Goal: Task Accomplishment & Management: Manage account settings

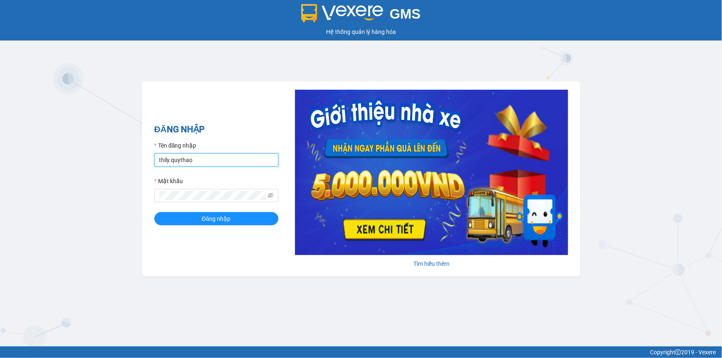
click at [212, 160] on input "thily.quythao" at bounding box center [216, 160] width 124 height 13
type input "t"
type input "khue123.quythao"
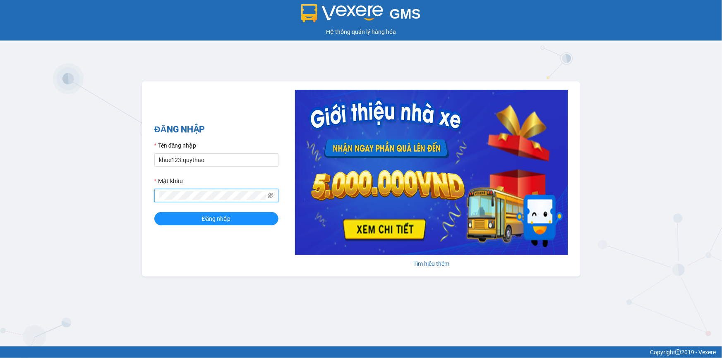
click at [154, 212] on button "Đăng nhập" at bounding box center [216, 218] width 124 height 13
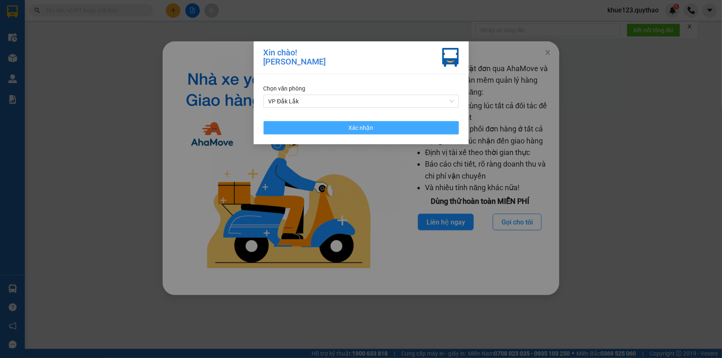
click at [360, 123] on span "Xác nhận" at bounding box center [361, 127] width 25 height 9
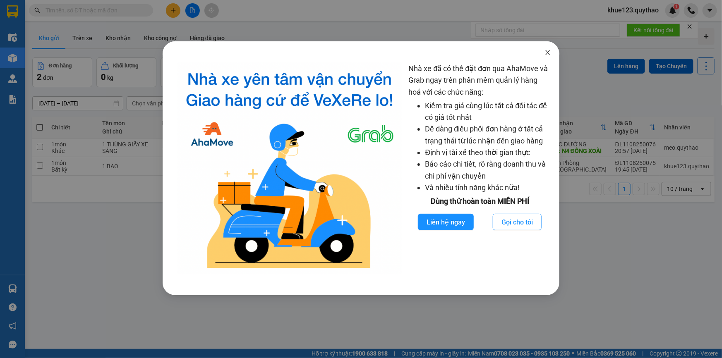
click at [550, 53] on icon "close" at bounding box center [548, 52] width 7 height 7
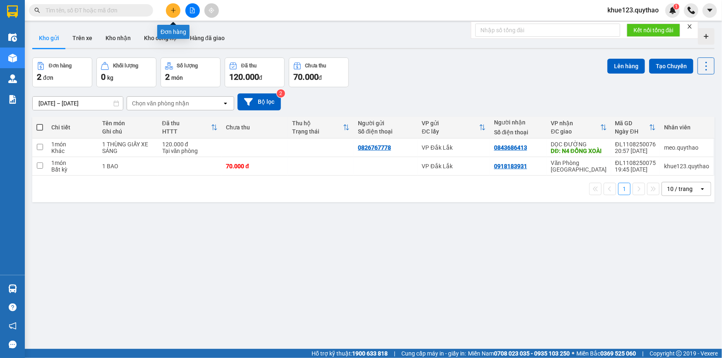
click at [172, 12] on icon "plus" at bounding box center [174, 10] width 6 height 6
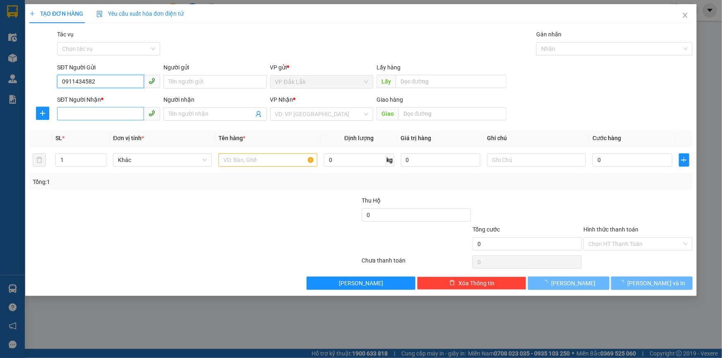
type input "0911434582"
click at [83, 111] on input "SĐT Người Nhận *" at bounding box center [100, 113] width 87 height 13
type input "0364377216"
click at [84, 127] on div "0364377216" at bounding box center [108, 130] width 93 height 9
type input "CẦU ÔNG BỐ"
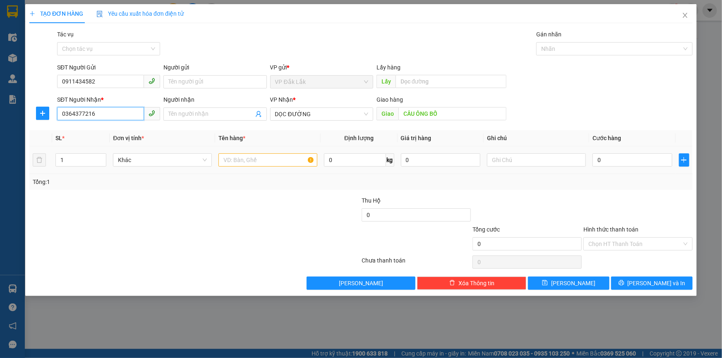
type input "0364377216"
click at [252, 159] on input "text" at bounding box center [268, 160] width 99 height 13
type input "1 THÙNG GIẤY"
drag, startPoint x: 261, startPoint y: 172, endPoint x: 622, endPoint y: 159, distance: 361.6
click at [622, 159] on input "0" at bounding box center [633, 160] width 80 height 13
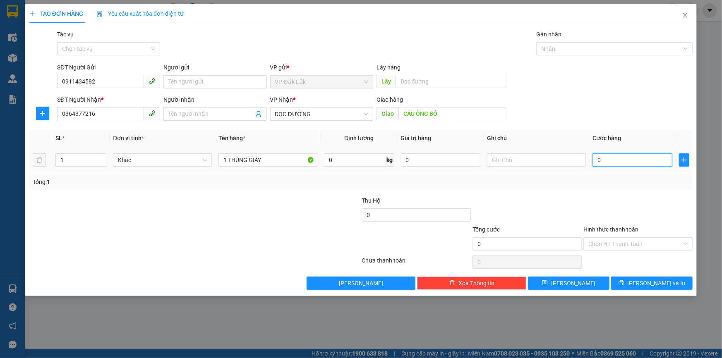
type input "1"
type input "100"
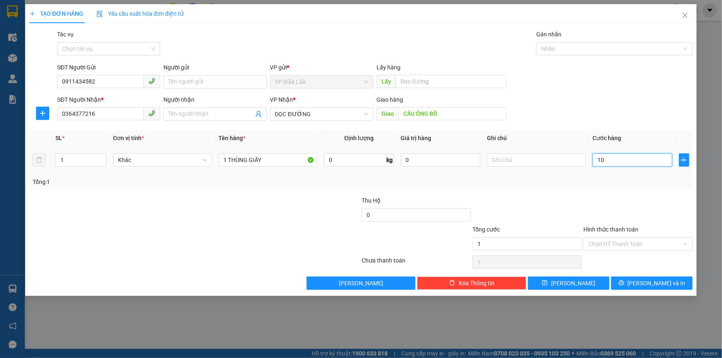
type input "100"
type input "1.000"
type input "10.000"
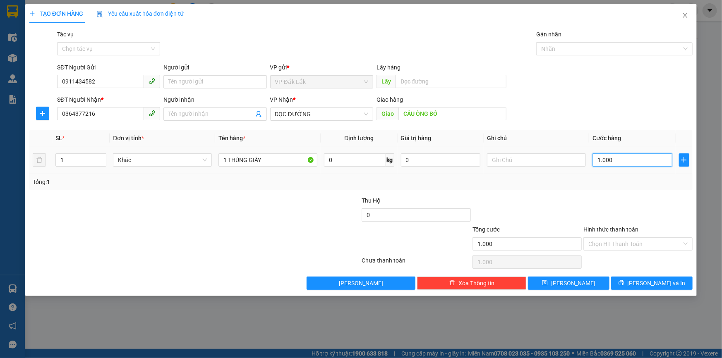
type input "10.000"
type input "100.000"
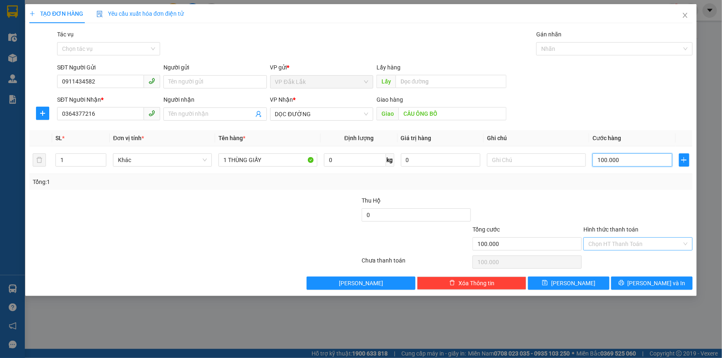
type input "100.000"
click at [621, 242] on input "Hình thức thanh toán" at bounding box center [636, 244] width 94 height 12
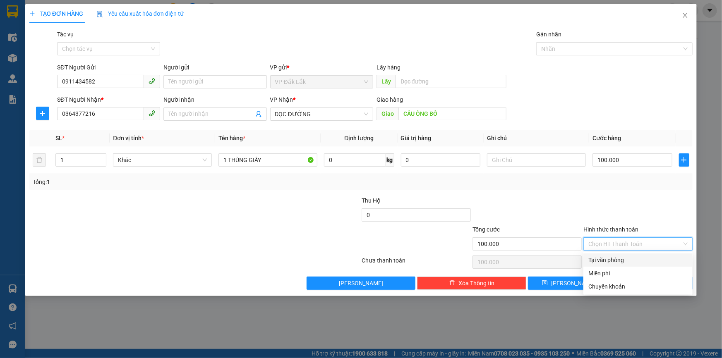
click at [613, 259] on div "Tại văn phòng" at bounding box center [638, 260] width 99 height 9
type input "0"
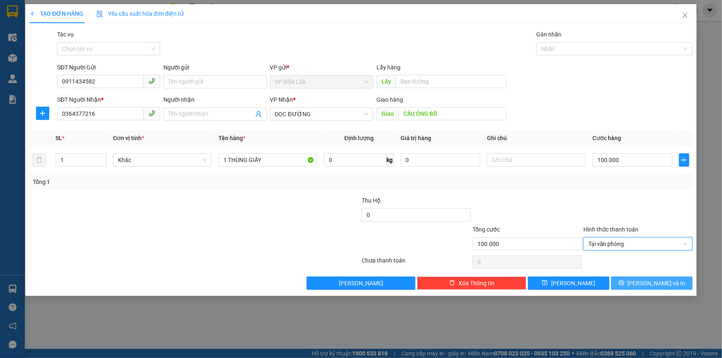
drag, startPoint x: 640, startPoint y: 284, endPoint x: 645, endPoint y: 278, distance: 7.7
click at [624, 284] on icon "printer" at bounding box center [621, 283] width 5 height 5
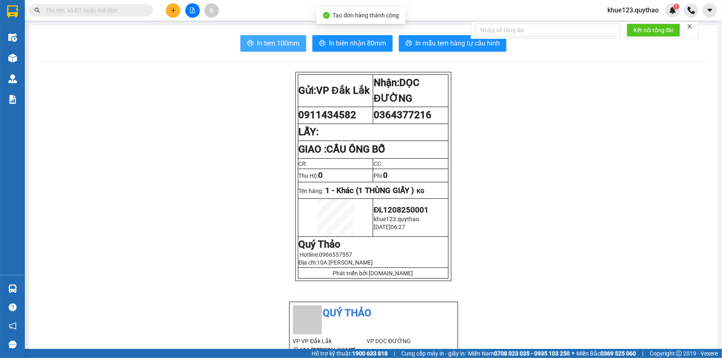
click at [286, 44] on span "In tem 100mm" at bounding box center [278, 43] width 43 height 10
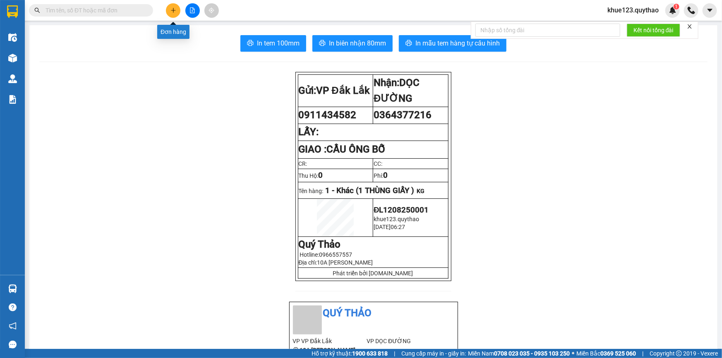
click at [173, 10] on icon "plus" at bounding box center [173, 10] width 5 height 0
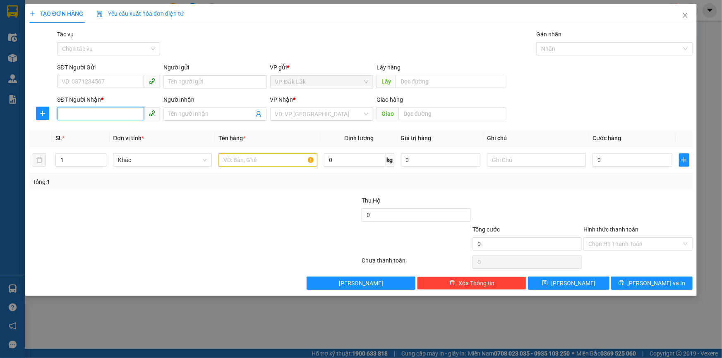
click at [113, 113] on input "SĐT Người Nhận *" at bounding box center [100, 113] width 87 height 13
type input "0342421139"
click at [306, 114] on input "search" at bounding box center [318, 114] width 87 height 12
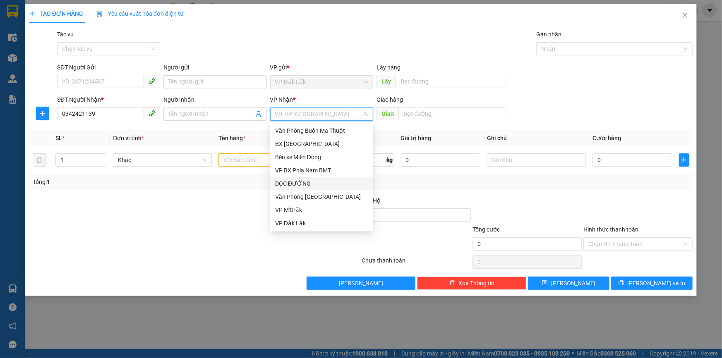
click at [300, 185] on div "DỌC ĐƯỜNG" at bounding box center [321, 183] width 93 height 9
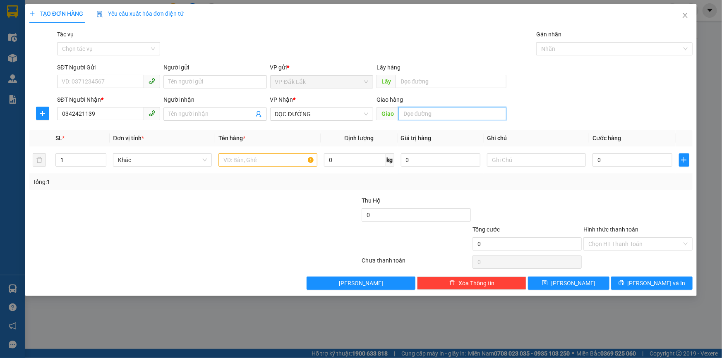
click at [419, 114] on input "text" at bounding box center [453, 113] width 108 height 13
type input "D"
type input "ĐỊA CHẤT"
click at [238, 159] on input "text" at bounding box center [268, 160] width 99 height 13
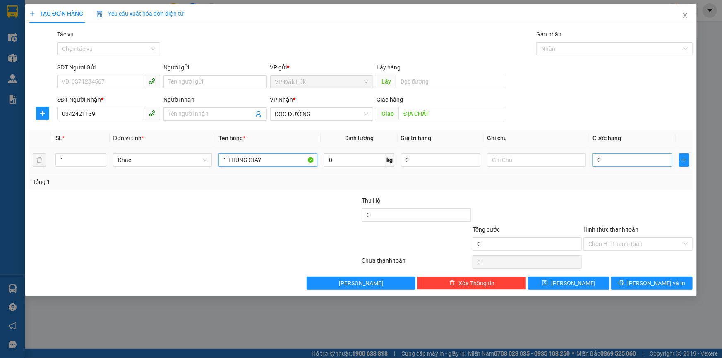
type input "1 THÙNG GIẤY"
click at [637, 161] on input "0" at bounding box center [633, 160] width 80 height 13
type input "5"
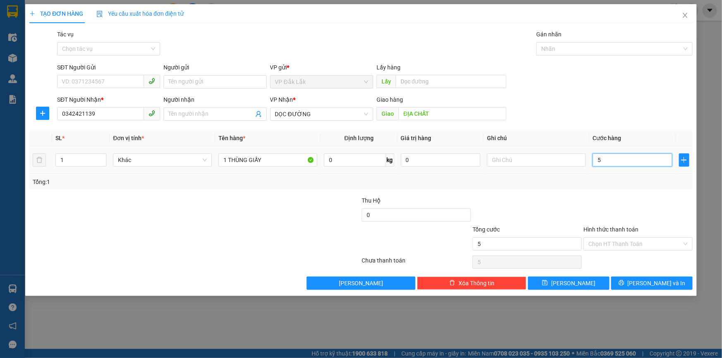
type input "50"
type input "500"
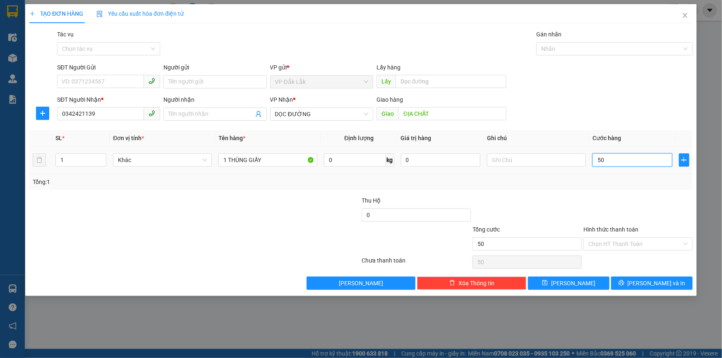
type input "500"
type input "5.000"
type input "50.000"
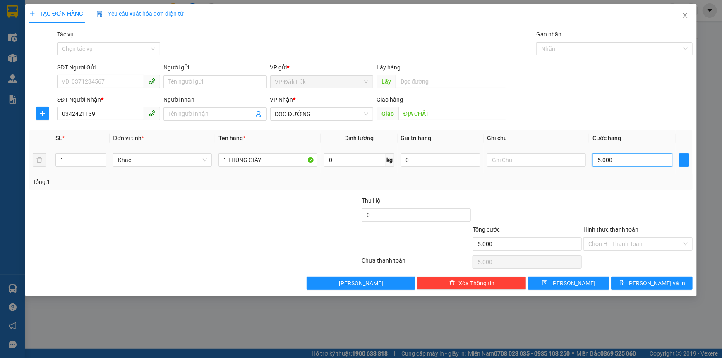
type input "50.000"
click at [634, 248] on input "Hình thức thanh toán" at bounding box center [636, 244] width 94 height 12
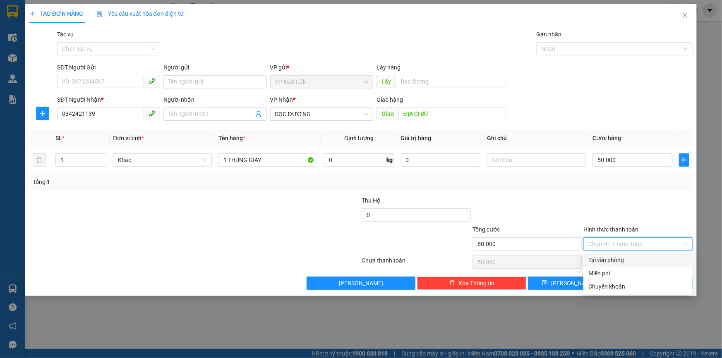
click at [608, 261] on div "Tại văn phòng" at bounding box center [638, 260] width 99 height 9
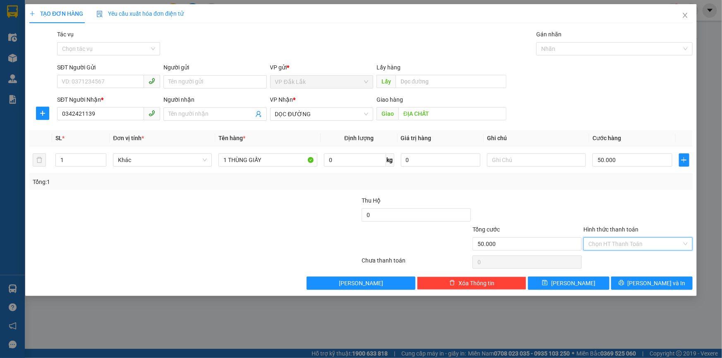
type input "50.000"
click at [668, 284] on button "[PERSON_NAME] và In" at bounding box center [652, 283] width 82 height 13
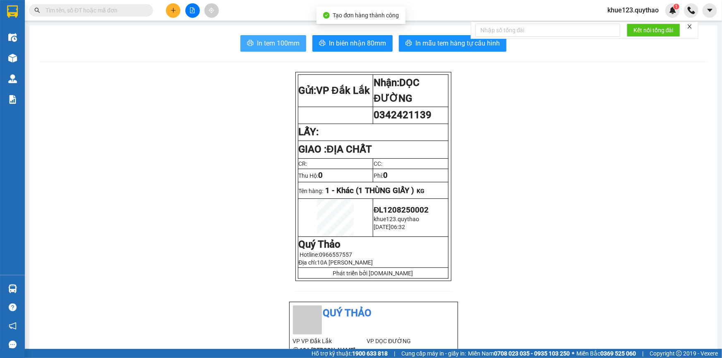
click at [286, 48] on span "In tem 100mm" at bounding box center [278, 43] width 43 height 10
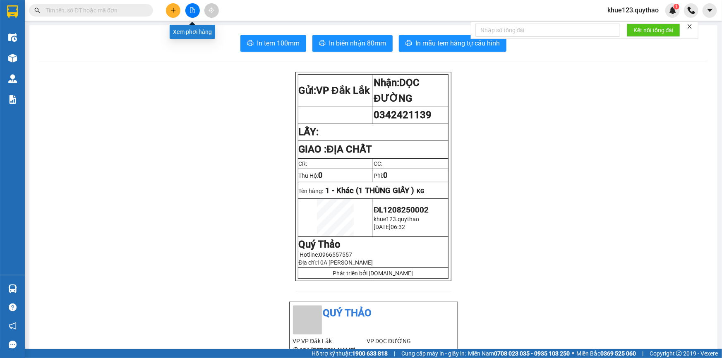
click at [192, 12] on icon "file-add" at bounding box center [193, 10] width 6 height 6
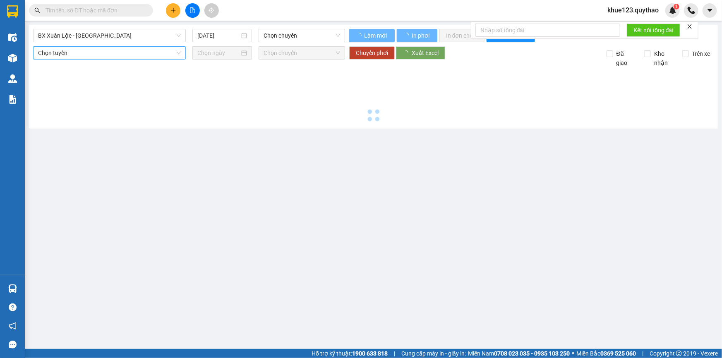
type input "[DATE]"
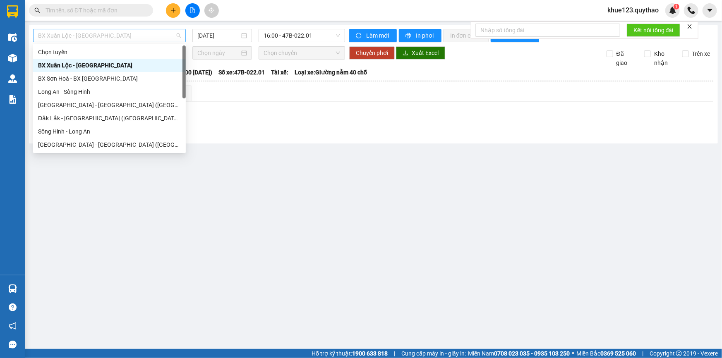
click at [111, 35] on span "BX Xuân Lộc - [GEOGRAPHIC_DATA]" at bounding box center [109, 35] width 143 height 12
click at [91, 104] on div "[GEOGRAPHIC_DATA] - [GEOGRAPHIC_DATA] ([GEOGRAPHIC_DATA] mới)" at bounding box center [109, 105] width 143 height 9
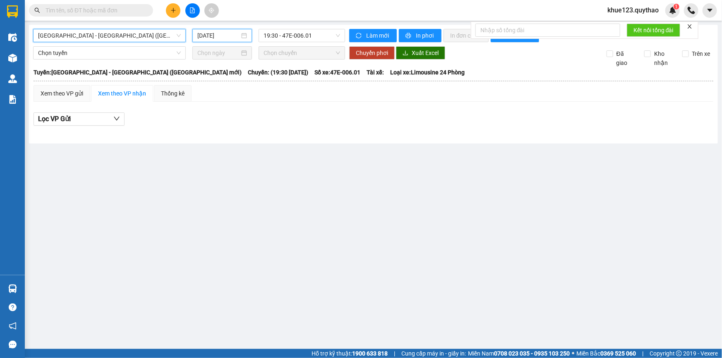
click at [203, 34] on input "[DATE]" at bounding box center [218, 35] width 42 height 9
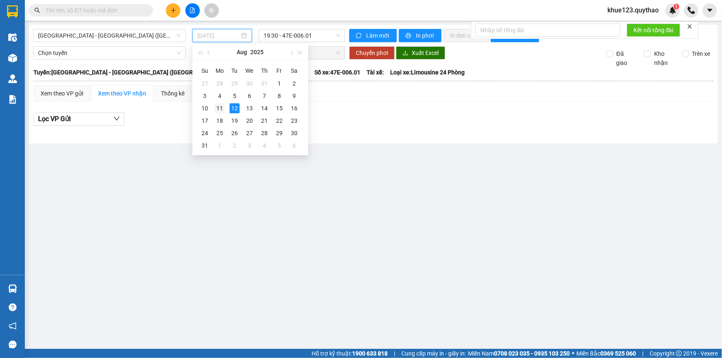
click at [221, 106] on div "11" at bounding box center [220, 108] width 10 height 10
type input "[DATE]"
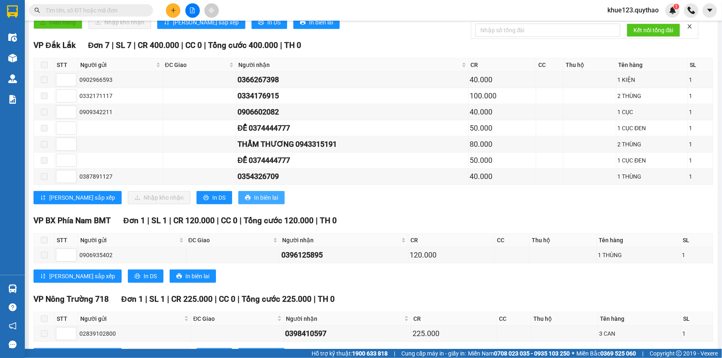
scroll to position [236, 0]
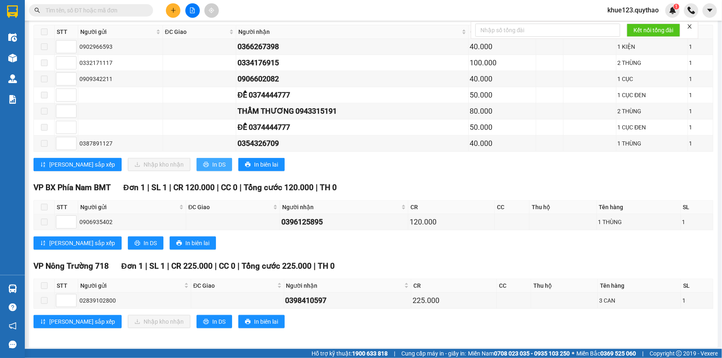
click at [212, 161] on span "In DS" at bounding box center [218, 164] width 13 height 9
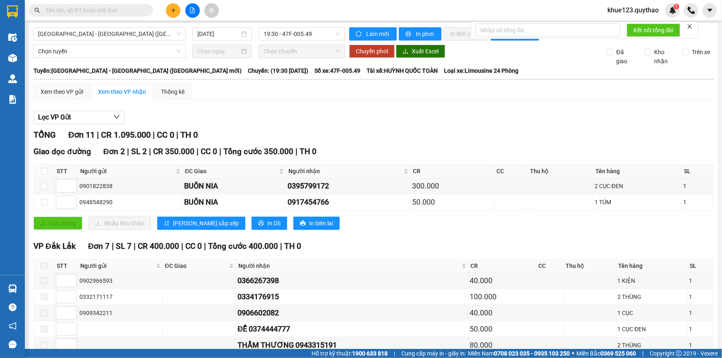
scroll to position [0, 0]
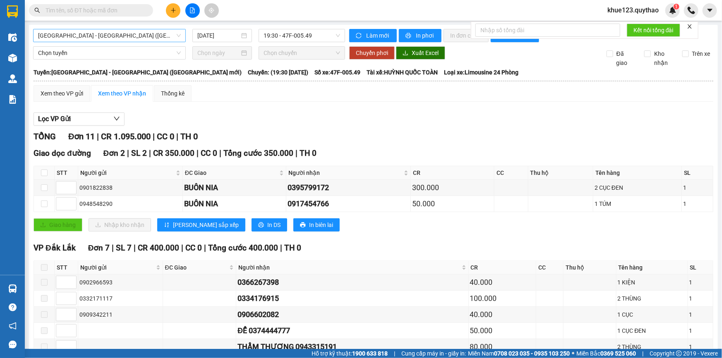
click at [127, 35] on span "[GEOGRAPHIC_DATA] - [GEOGRAPHIC_DATA] ([GEOGRAPHIC_DATA] mới)" at bounding box center [109, 35] width 143 height 12
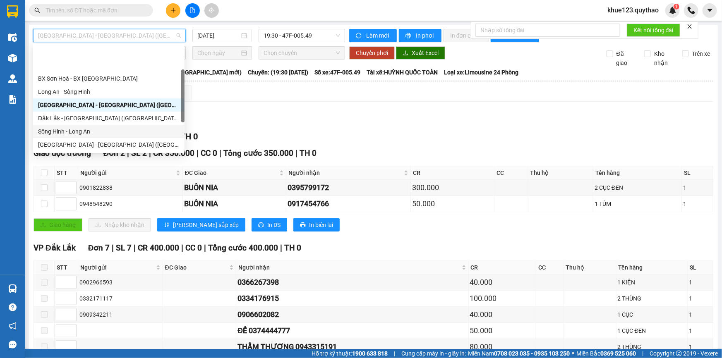
scroll to position [37, 0]
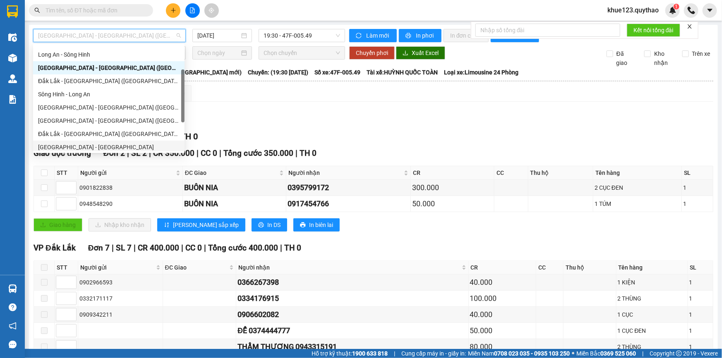
click at [55, 143] on div "[GEOGRAPHIC_DATA] - [GEOGRAPHIC_DATA]" at bounding box center [109, 147] width 142 height 9
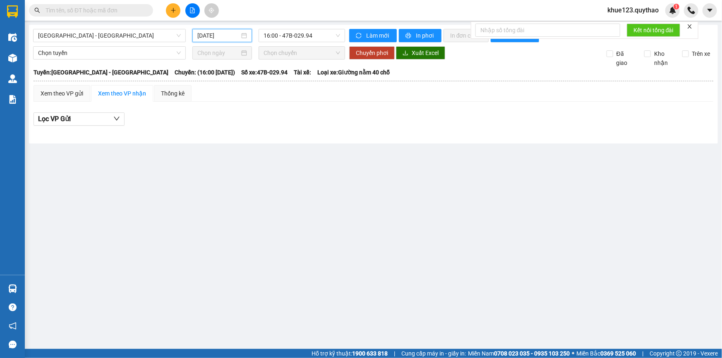
click at [206, 35] on input "[DATE]" at bounding box center [218, 35] width 42 height 9
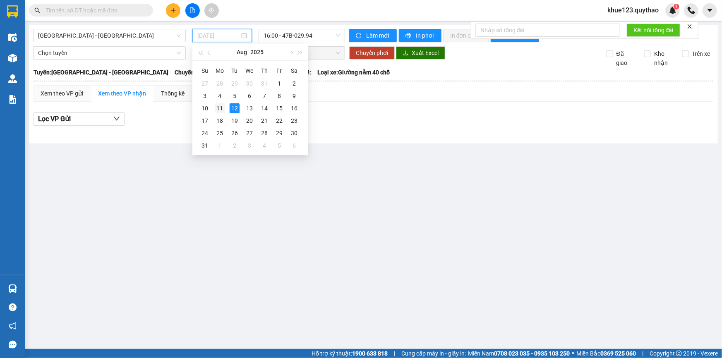
click at [219, 107] on div "11" at bounding box center [220, 108] width 10 height 10
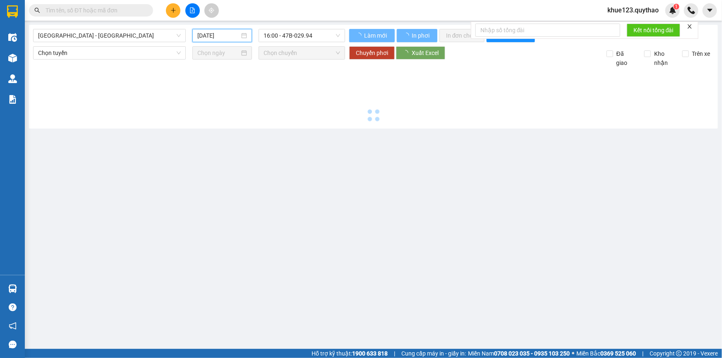
type input "[DATE]"
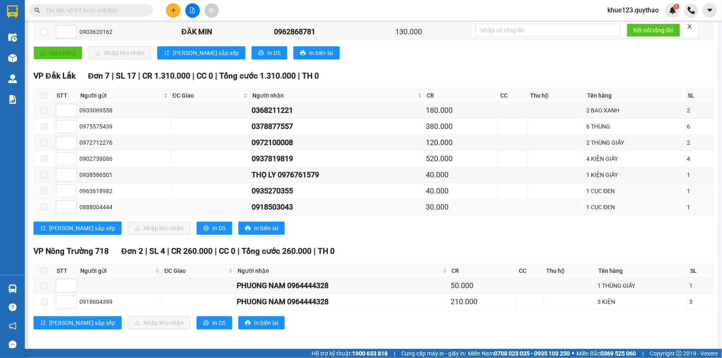
scroll to position [158, 0]
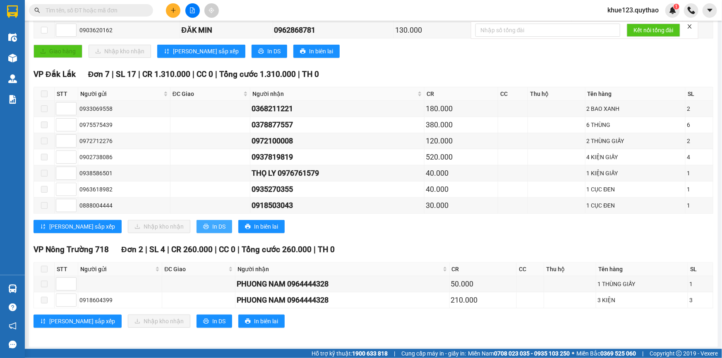
click at [212, 226] on span "In DS" at bounding box center [218, 226] width 13 height 9
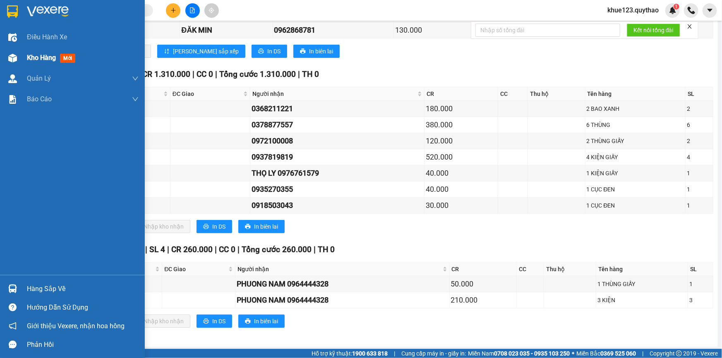
click at [31, 54] on span "Kho hàng" at bounding box center [41, 58] width 29 height 8
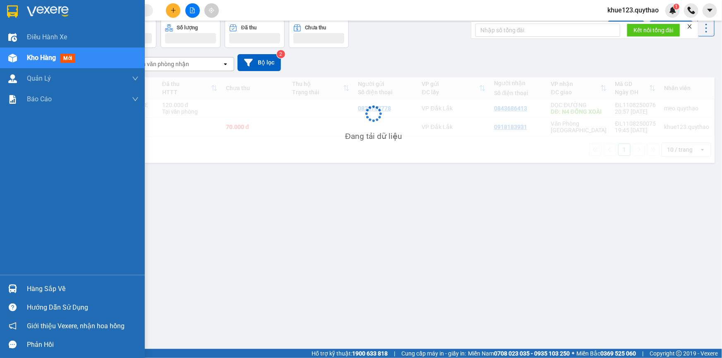
scroll to position [38, 0]
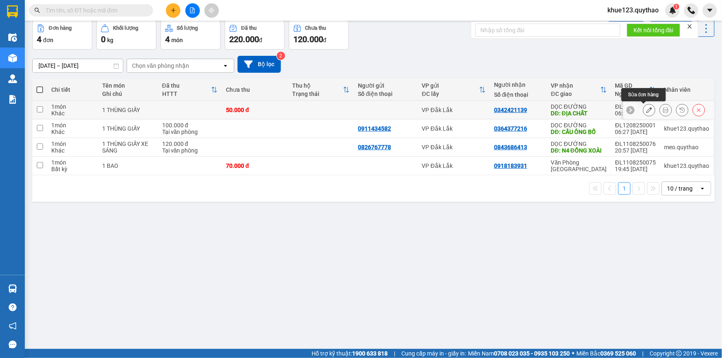
click at [646, 111] on icon at bounding box center [649, 110] width 6 height 6
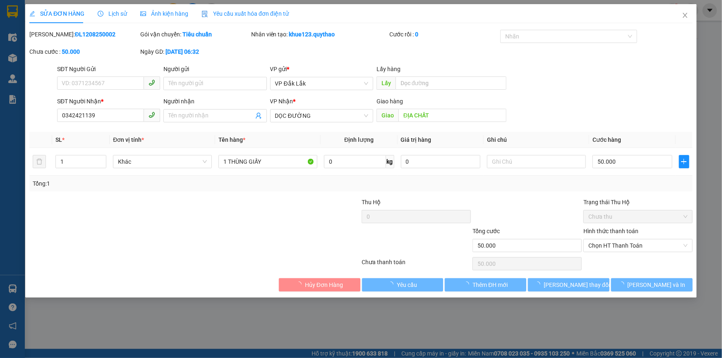
type input "0342421139"
type input "ĐỊA CHẤT"
type input "50.000"
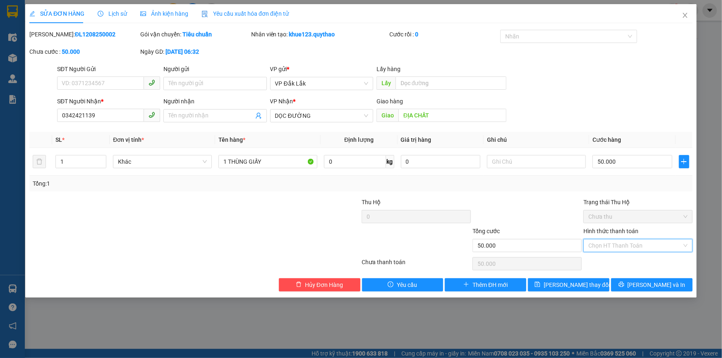
click at [646, 244] on input "Hình thức thanh toán" at bounding box center [636, 246] width 94 height 12
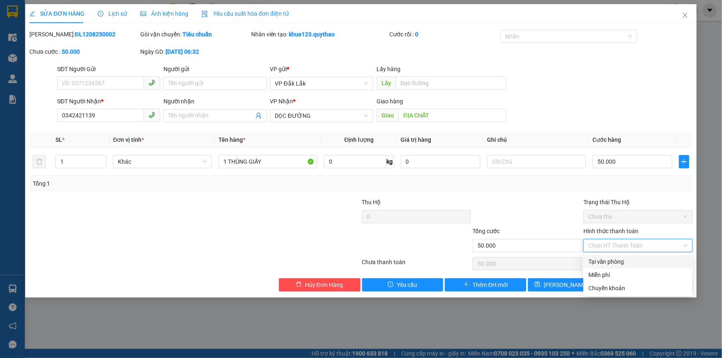
click at [624, 264] on div "Tại văn phòng" at bounding box center [638, 261] width 99 height 9
type input "0"
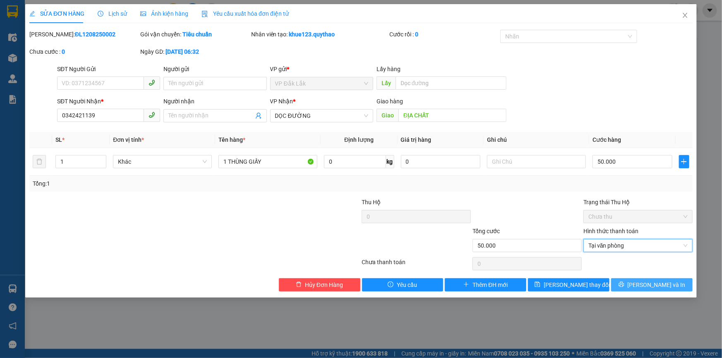
drag, startPoint x: 631, startPoint y: 286, endPoint x: 627, endPoint y: 281, distance: 5.9
click at [631, 286] on button "[PERSON_NAME] và In" at bounding box center [652, 285] width 82 height 13
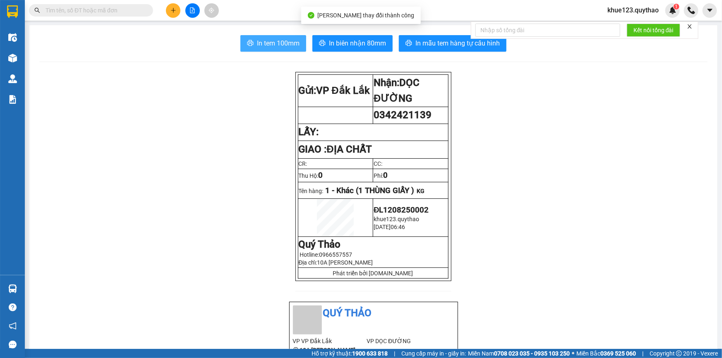
click at [280, 44] on span "In tem 100mm" at bounding box center [278, 43] width 43 height 10
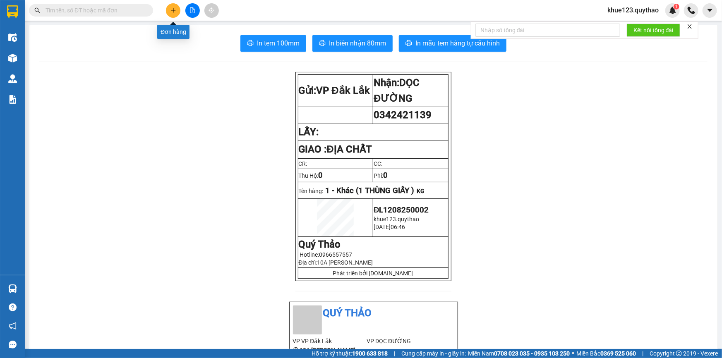
click at [177, 13] on button at bounding box center [173, 10] width 14 height 14
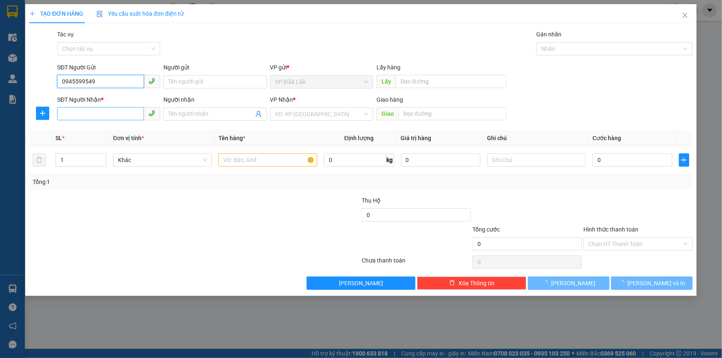
type input "0945599549"
click at [113, 112] on input "SĐT Người Nhận *" at bounding box center [100, 113] width 87 height 13
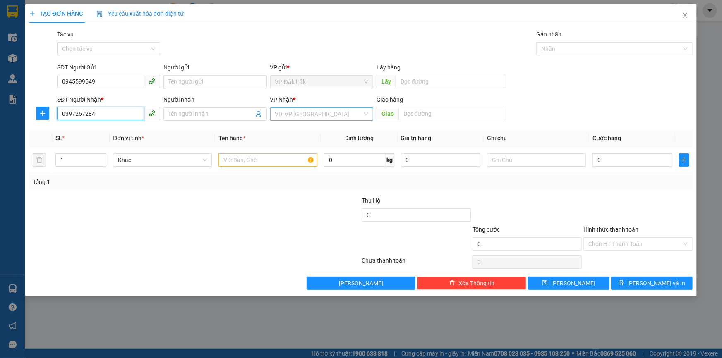
type input "0397267284"
click at [281, 111] on input "search" at bounding box center [318, 114] width 87 height 12
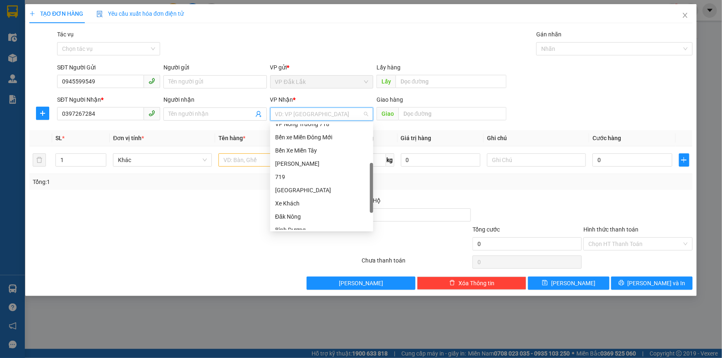
scroll to position [172, 0]
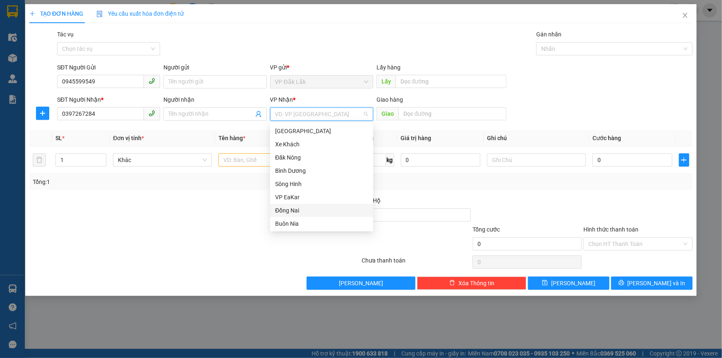
click at [294, 210] on div "Đồng Nai" at bounding box center [321, 210] width 93 height 9
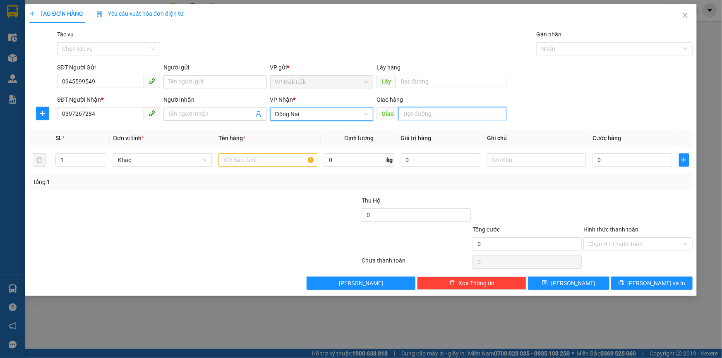
click at [415, 111] on input "text" at bounding box center [453, 113] width 108 height 13
type input "[PERSON_NAME]"
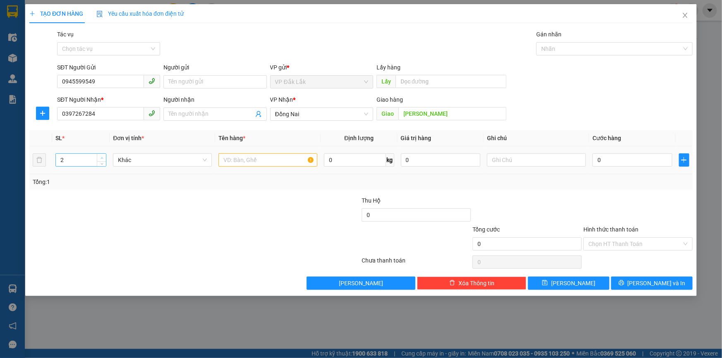
click at [101, 156] on span "up" at bounding box center [101, 158] width 5 height 5
type input "3"
click at [101, 156] on span "up" at bounding box center [101, 158] width 5 height 5
click at [240, 159] on input "text" at bounding box center [268, 160] width 99 height 13
type input "3 THÙNG GIẤY"
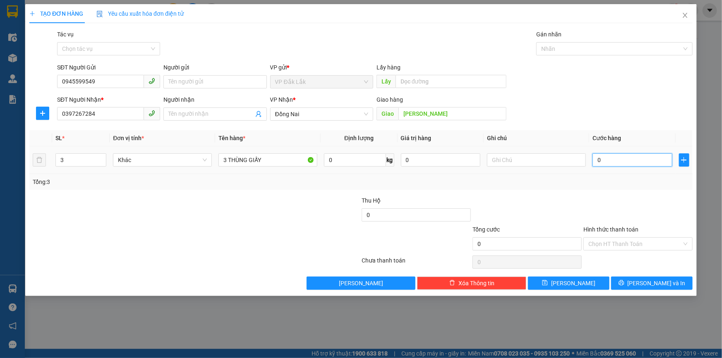
click at [616, 161] on input "0" at bounding box center [633, 160] width 80 height 13
type input "4"
type input "46"
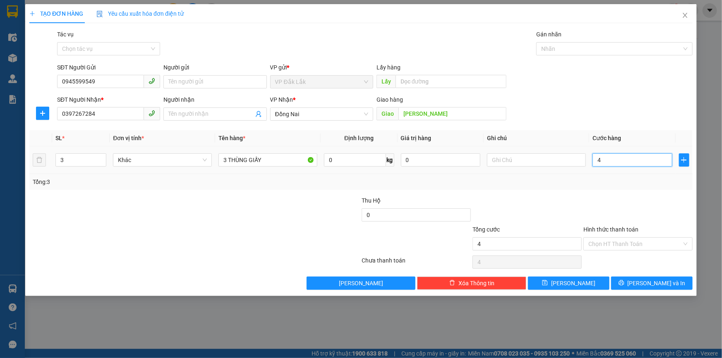
type input "46"
type input "460"
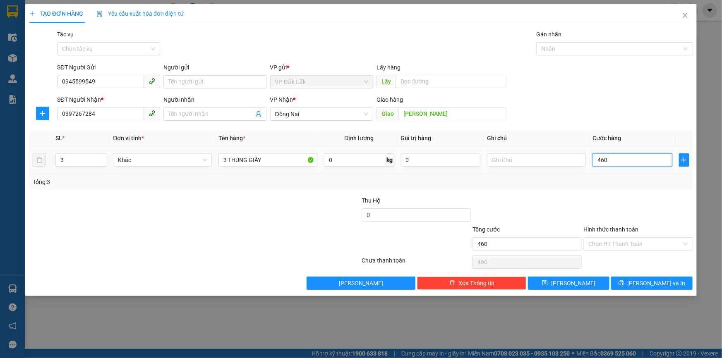
type input "4.600"
type input "46.000"
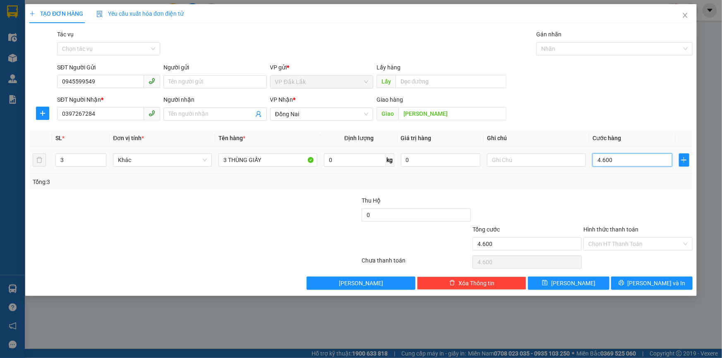
type input "46.000"
type input "460.000"
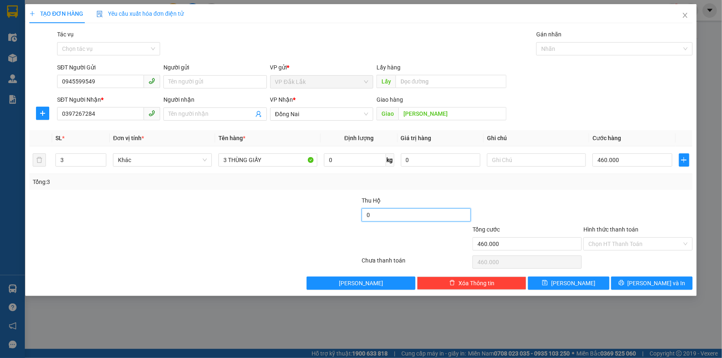
click at [439, 216] on input "0" at bounding box center [416, 215] width 109 height 13
type input "5.260.000"
click at [612, 243] on input "Hình thức thanh toán" at bounding box center [636, 244] width 94 height 12
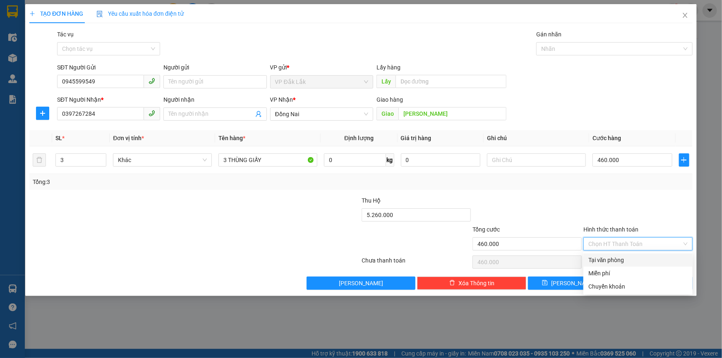
click at [610, 248] on input "Hình thức thanh toán" at bounding box center [636, 244] width 94 height 12
click at [615, 267] on div "Tại văn phòng Miễn phí Chuyển khoản" at bounding box center [638, 274] width 109 height 40
click at [619, 260] on div "Tại văn phòng" at bounding box center [638, 260] width 99 height 9
type input "0"
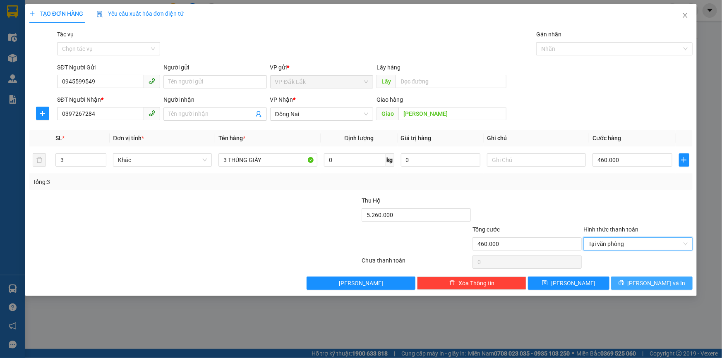
click at [647, 281] on span "[PERSON_NAME] và In" at bounding box center [657, 283] width 58 height 9
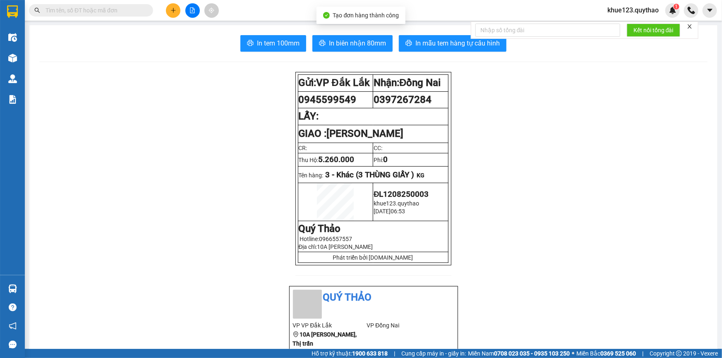
click at [291, 39] on span "In tem 100mm" at bounding box center [278, 43] width 43 height 10
click at [173, 11] on icon "plus" at bounding box center [173, 10] width 0 height 5
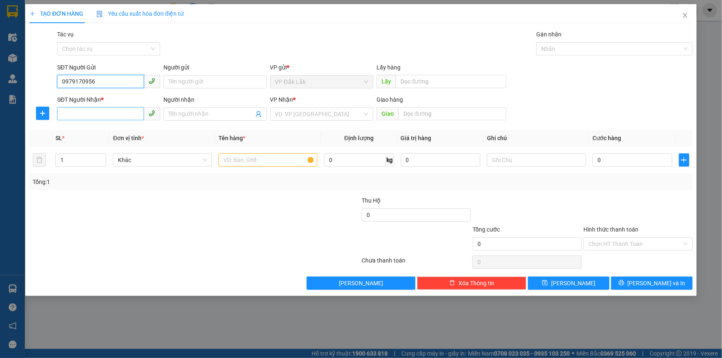
type input "0979170956"
click at [96, 118] on input "SĐT Người Nhận *" at bounding box center [100, 113] width 87 height 13
type input "0559459530"
click at [321, 114] on input "search" at bounding box center [318, 114] width 87 height 12
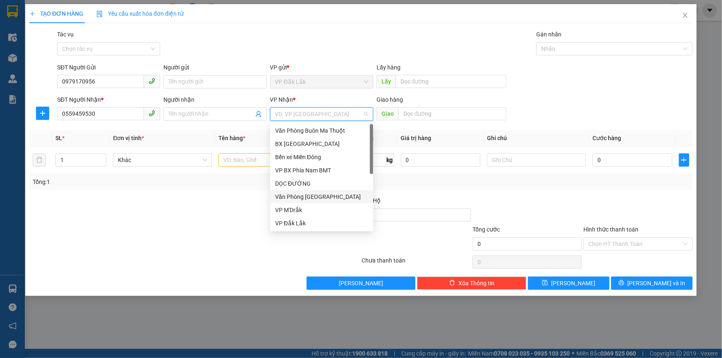
click at [300, 194] on div "Văn Phòng [GEOGRAPHIC_DATA]" at bounding box center [321, 196] width 93 height 9
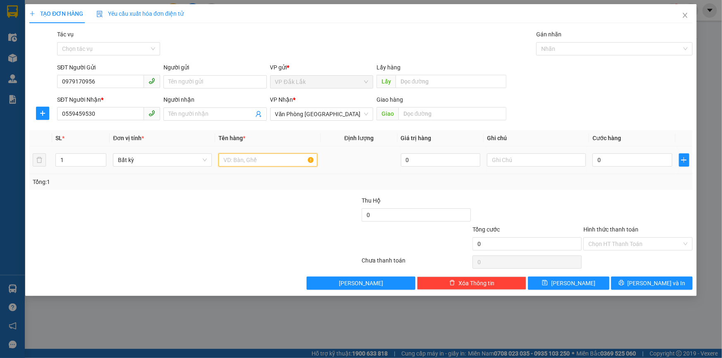
click at [261, 164] on input "text" at bounding box center [268, 160] width 99 height 13
type input "1 THÙNG GIẤY"
click at [617, 160] on input "0" at bounding box center [633, 160] width 80 height 13
type input "5"
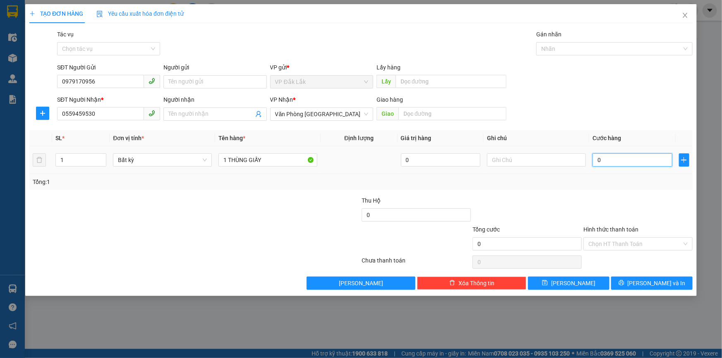
type input "5"
type input "50"
type input "500"
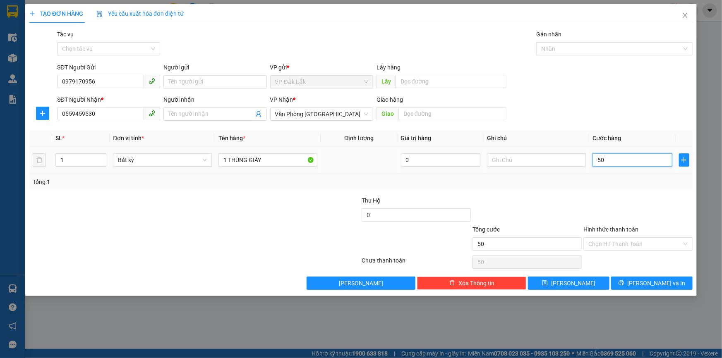
type input "500"
type input "5.000"
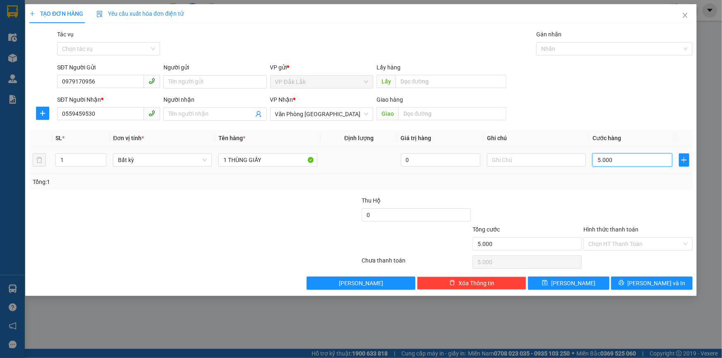
type input "50.000"
click at [650, 243] on input "Hình thức thanh toán" at bounding box center [636, 244] width 94 height 12
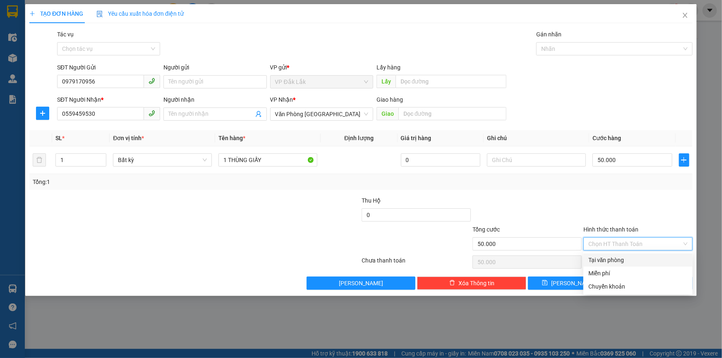
click at [611, 262] on div "Tại văn phòng" at bounding box center [638, 260] width 99 height 9
type input "0"
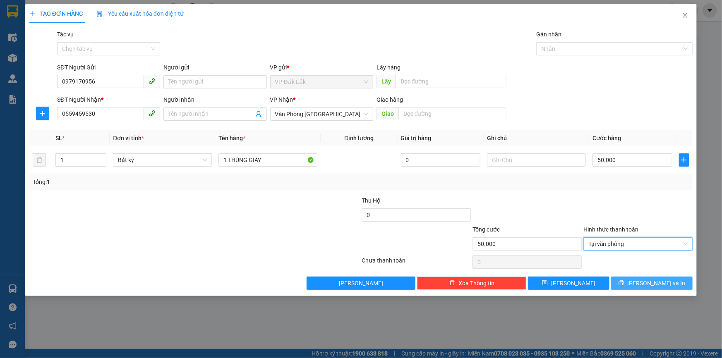
click at [625, 281] on icon "printer" at bounding box center [622, 283] width 6 height 6
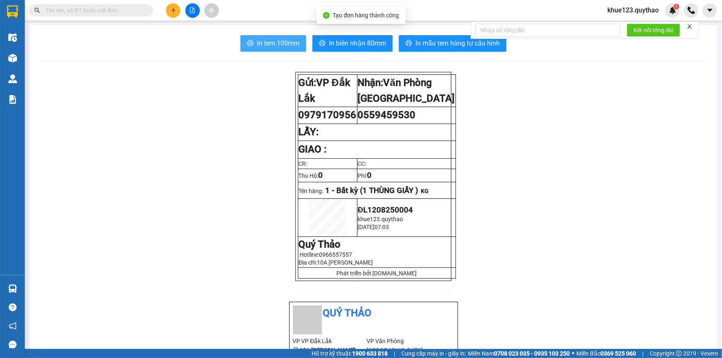
drag, startPoint x: 273, startPoint y: 41, endPoint x: 268, endPoint y: 48, distance: 8.0
click at [273, 42] on span "In tem 100mm" at bounding box center [278, 43] width 43 height 10
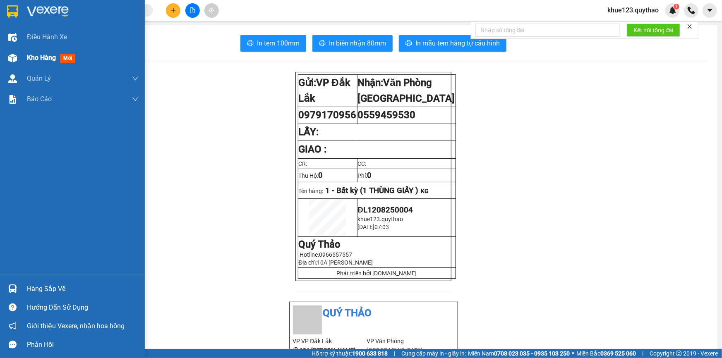
click at [37, 54] on span "Kho hàng" at bounding box center [41, 58] width 29 height 8
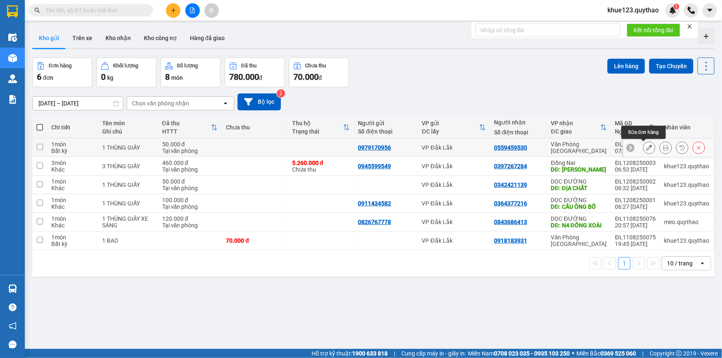
click at [646, 148] on icon at bounding box center [649, 148] width 6 height 6
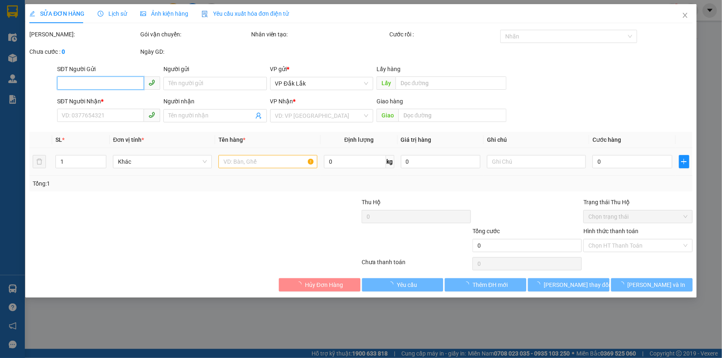
type input "0979170956"
type input "0559459530"
type input "50.000"
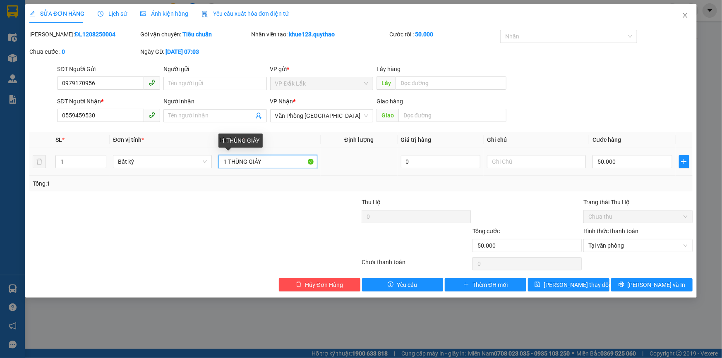
click at [273, 163] on input "1 THÙNG GIẤY" at bounding box center [268, 161] width 99 height 13
click at [334, 120] on span "Văn Phòng [GEOGRAPHIC_DATA]" at bounding box center [321, 116] width 93 height 12
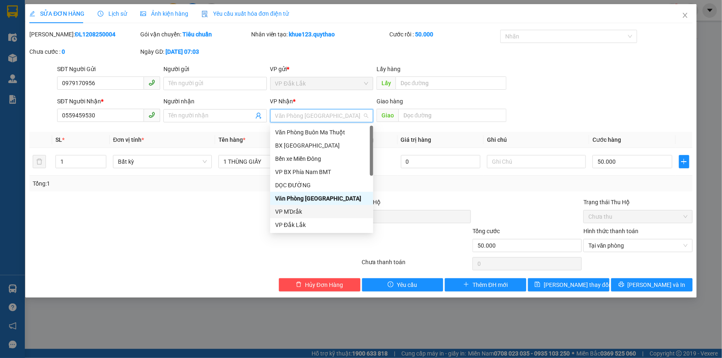
scroll to position [37, 0]
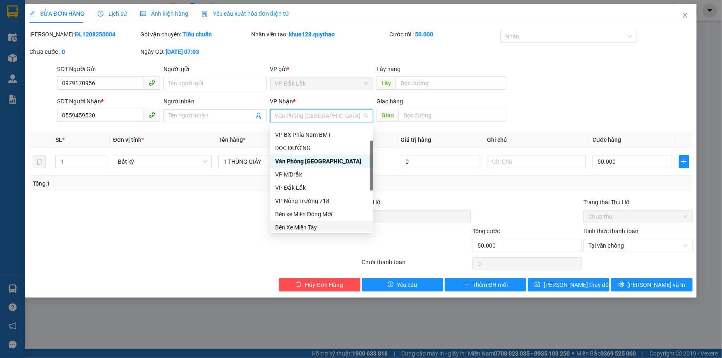
click at [311, 223] on div "Bến Xe Miền Tây" at bounding box center [321, 227] width 93 height 9
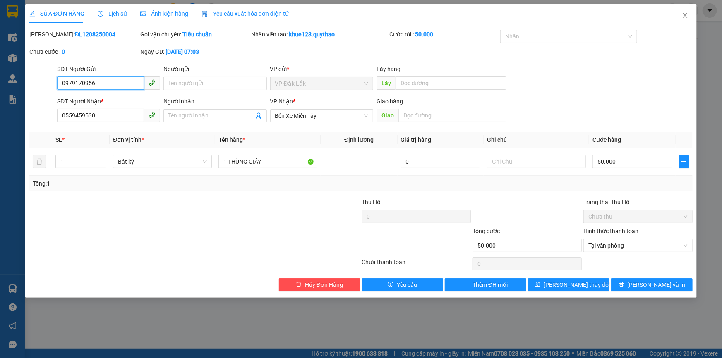
drag, startPoint x: 102, startPoint y: 84, endPoint x: 25, endPoint y: 91, distance: 76.8
click at [24, 92] on div "SỬA ĐƠN HÀNG Lịch sử Ảnh kiện hàng Yêu cầu xuất hóa đơn điện tử Total Paid Fee …" at bounding box center [361, 179] width 722 height 358
click at [108, 116] on input "0559459530" at bounding box center [100, 115] width 87 height 13
paste input "0979170956"
drag, startPoint x: 92, startPoint y: 115, endPoint x: 46, endPoint y: 116, distance: 46.8
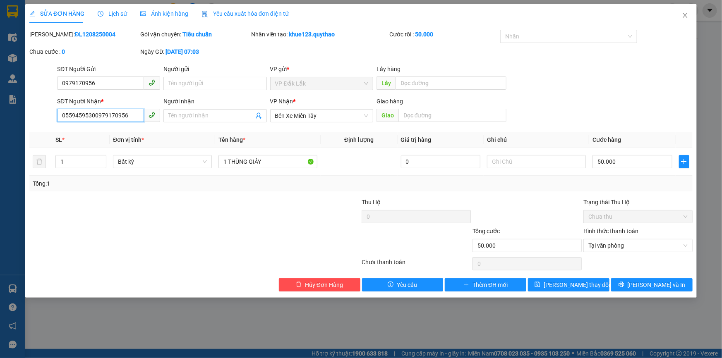
click at [46, 116] on div "SĐT Người Nhận * 05594595300979170956 05594595300979170956 Người nhận Tên người…" at bounding box center [361, 111] width 665 height 29
type input "05594595300979170956"
click at [118, 84] on input "0979170956" at bounding box center [100, 83] width 87 height 13
paste input "0559459530"
drag, startPoint x: 91, startPoint y: 84, endPoint x: 45, endPoint y: 85, distance: 46.4
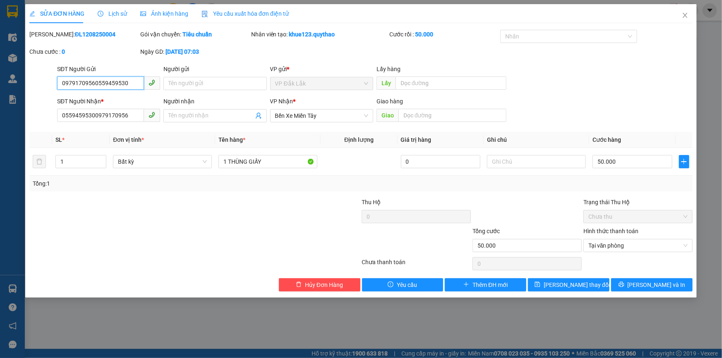
click at [45, 85] on div "SĐT Người Gửi 09791709560559459530 09791709560559459530 Người gửi Tên người gửi…" at bounding box center [361, 79] width 665 height 29
type input "0559459530"
click at [92, 115] on input "05594595300979170956" at bounding box center [100, 115] width 87 height 13
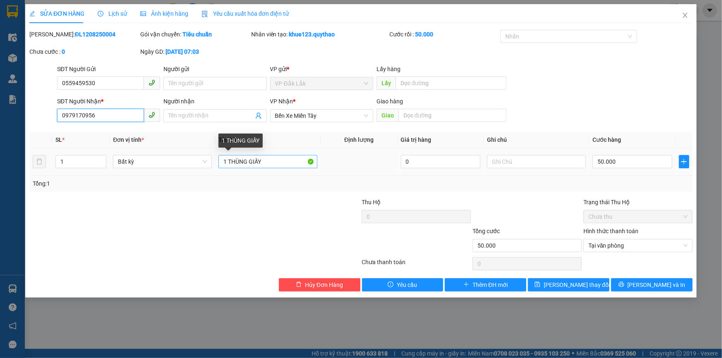
type input "0979170956"
click at [285, 162] on input "1 THÙNG GIẤY" at bounding box center [268, 161] width 99 height 13
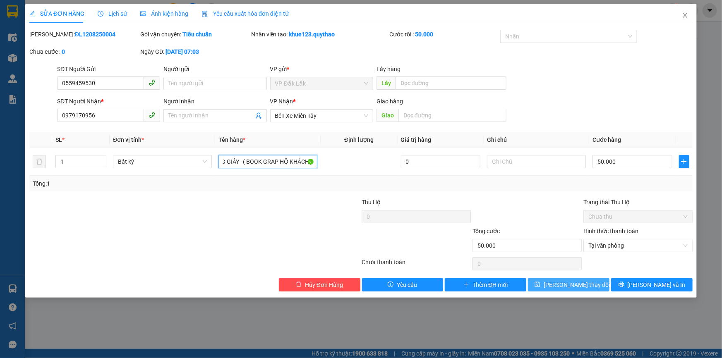
type input "1 THÙNG GIẤY ( BOOK GRAP HỘ KHÁCH )"
click at [596, 283] on button "[PERSON_NAME] thay đổi" at bounding box center [569, 285] width 82 height 13
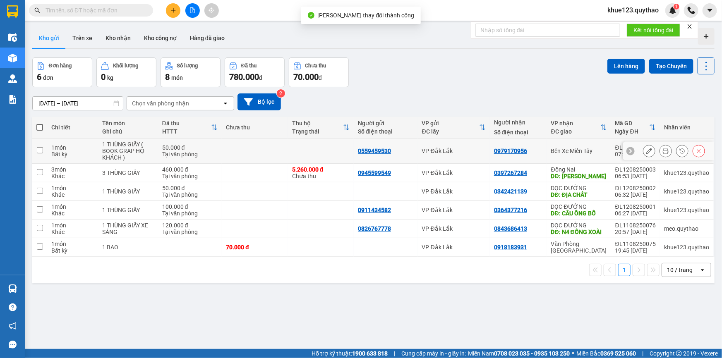
click at [663, 150] on icon at bounding box center [666, 151] width 6 height 6
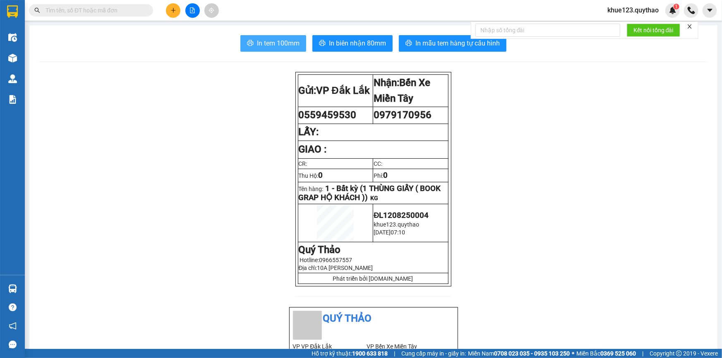
click at [269, 49] on button "In tem 100mm" at bounding box center [273, 43] width 66 height 17
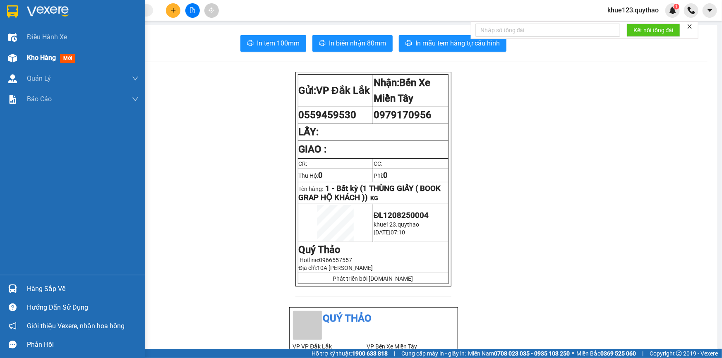
click at [38, 52] on div "Kho hàng mới" at bounding box center [83, 58] width 112 height 21
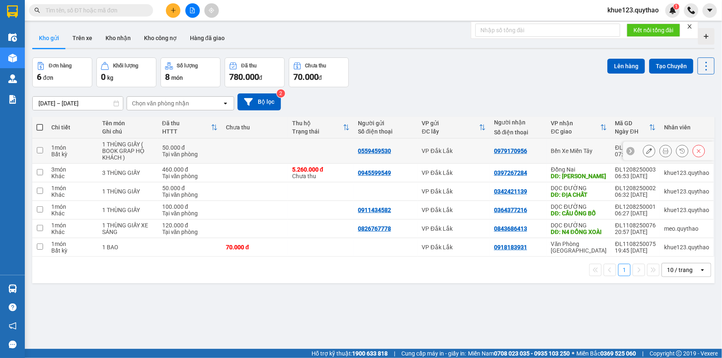
click at [583, 153] on div "Bến Xe Miền Tây" at bounding box center [579, 151] width 56 height 7
checkbox input "true"
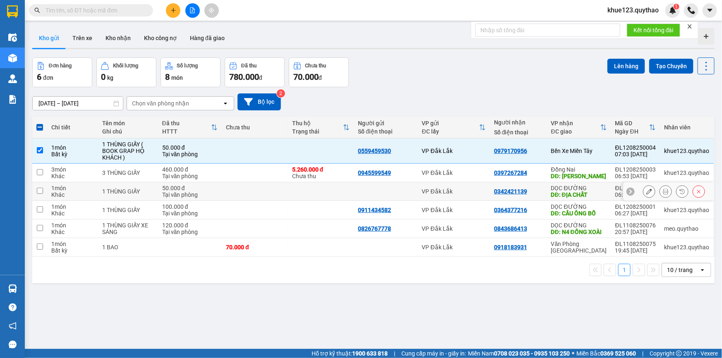
click at [572, 192] on div "DĐ: ĐỊA CHẤT" at bounding box center [579, 195] width 56 height 7
checkbox input "true"
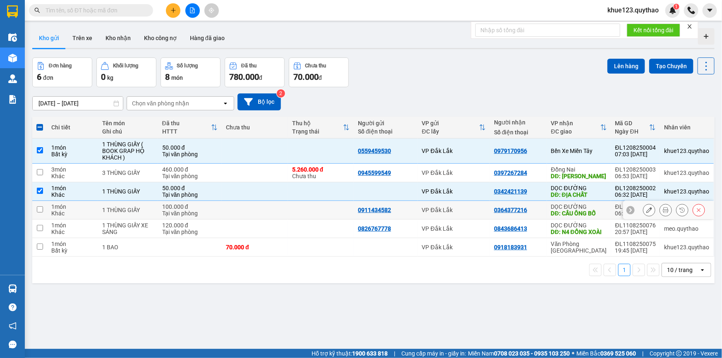
click at [575, 210] on div "DĐ: CẦU ÔNG BỐ" at bounding box center [579, 213] width 56 height 7
checkbox input "true"
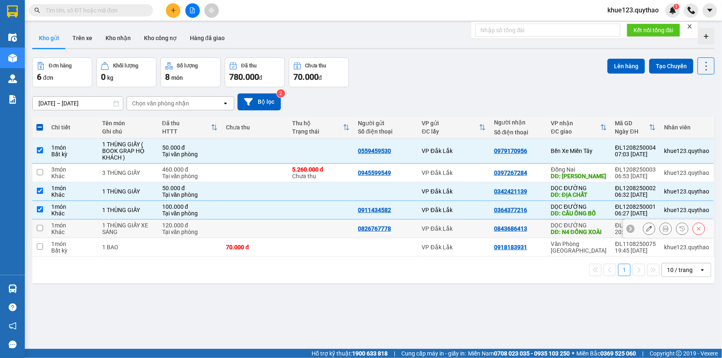
click at [570, 231] on div "DĐ: N4 ĐỒNG XOÀI" at bounding box center [579, 232] width 56 height 7
checkbox input "true"
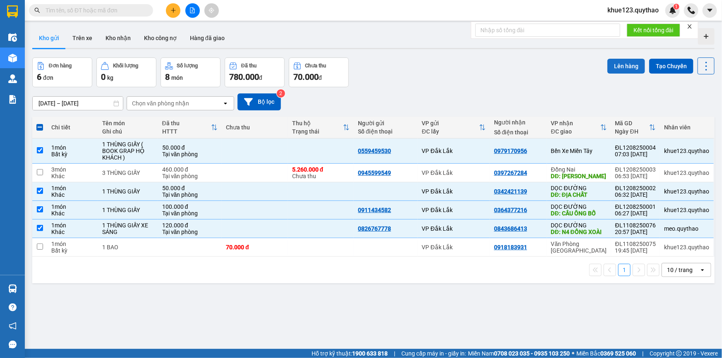
click at [620, 62] on button "Lên hàng" at bounding box center [627, 66] width 38 height 15
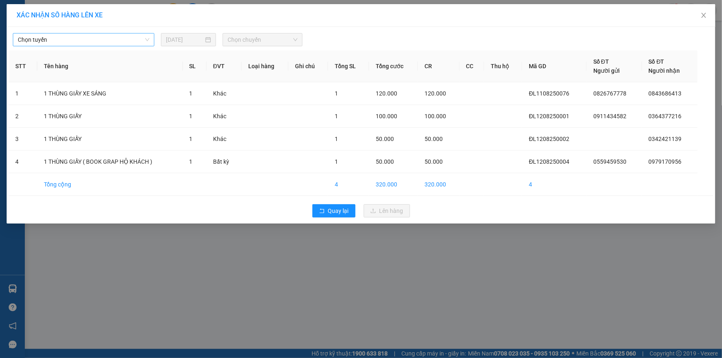
click at [92, 40] on span "Chọn tuyến" at bounding box center [84, 40] width 132 height 12
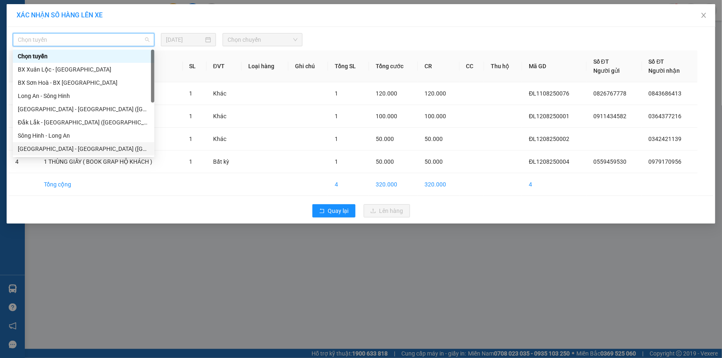
scroll to position [92, 0]
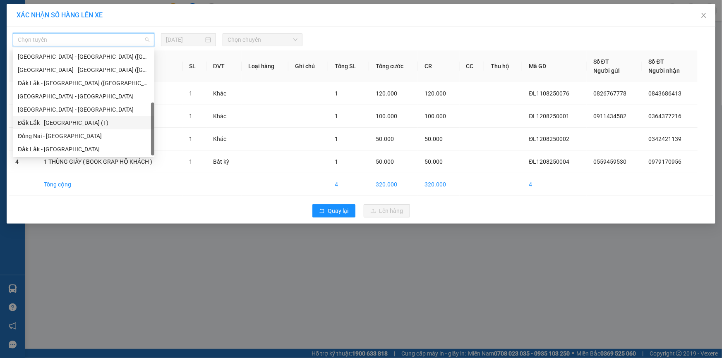
click at [72, 124] on div "Đắk Lắk - [GEOGRAPHIC_DATA] (T)" at bounding box center [84, 122] width 132 height 9
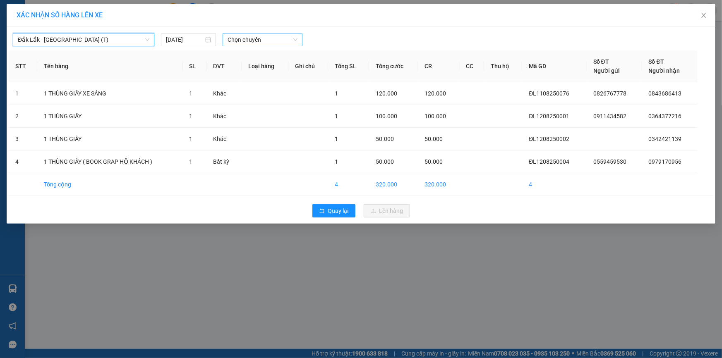
click at [247, 39] on span "Chọn chuyến" at bounding box center [263, 40] width 70 height 12
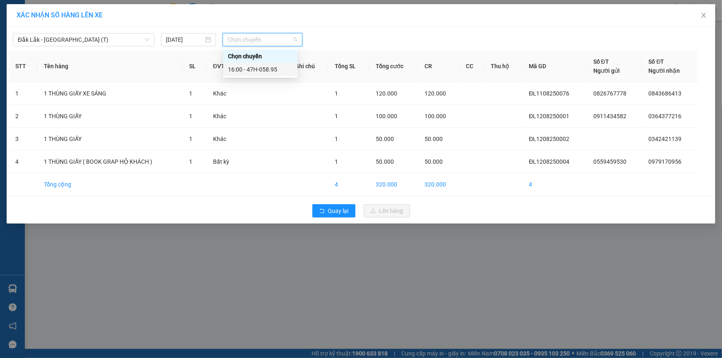
click at [274, 71] on div "16:00 - 47H-058.95" at bounding box center [260, 69] width 65 height 9
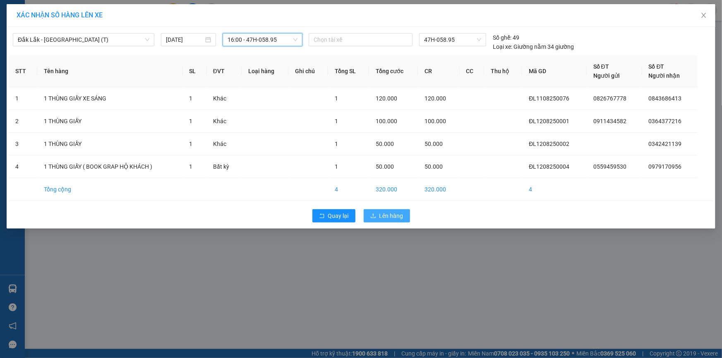
click at [383, 215] on span "Lên hàng" at bounding box center [392, 215] width 24 height 9
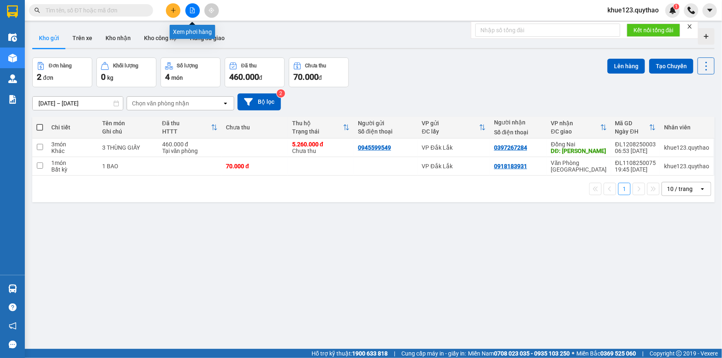
click at [191, 9] on icon "file-add" at bounding box center [193, 10] width 6 height 6
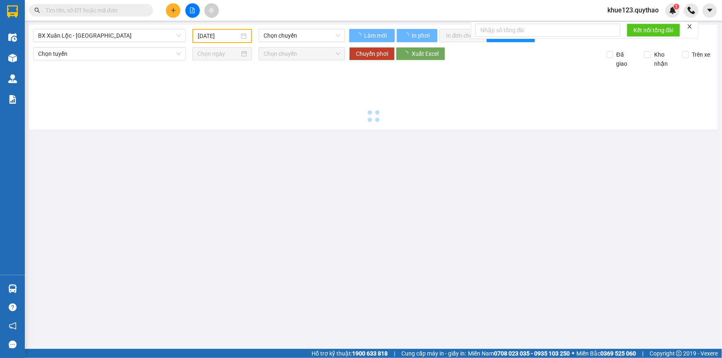
type input "[DATE]"
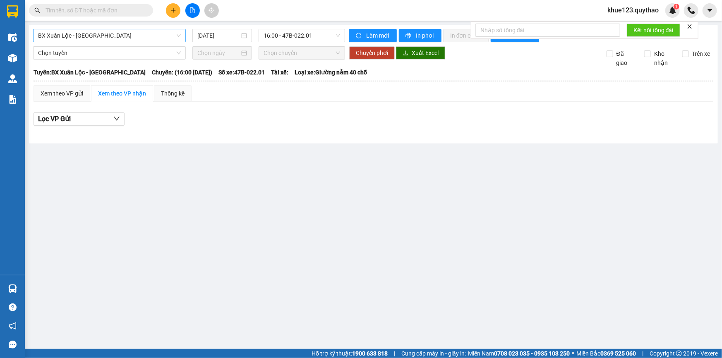
click at [95, 38] on span "BX Xuân Lộc - [GEOGRAPHIC_DATA]" at bounding box center [109, 35] width 143 height 12
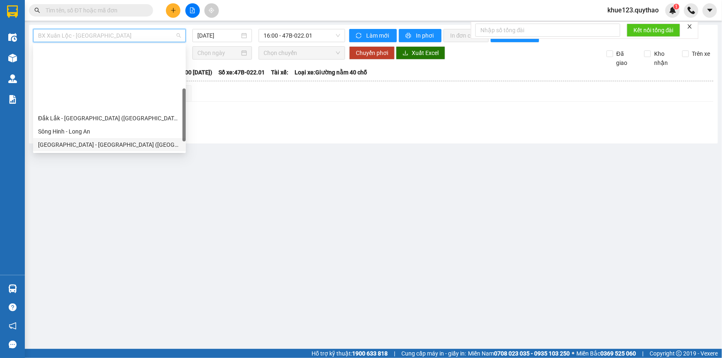
scroll to position [75, 0]
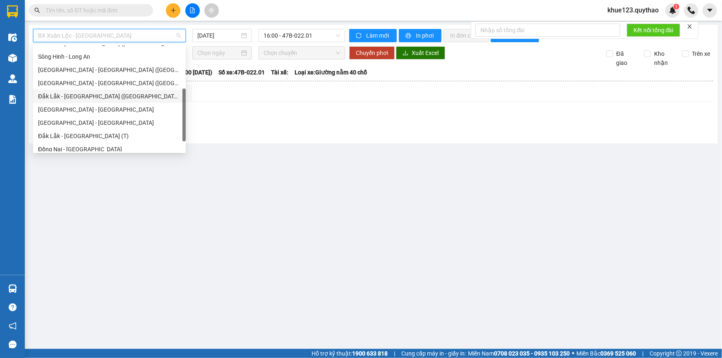
click at [93, 92] on div "Đắk Lắk - [GEOGRAPHIC_DATA] ([GEOGRAPHIC_DATA])" at bounding box center [109, 96] width 143 height 9
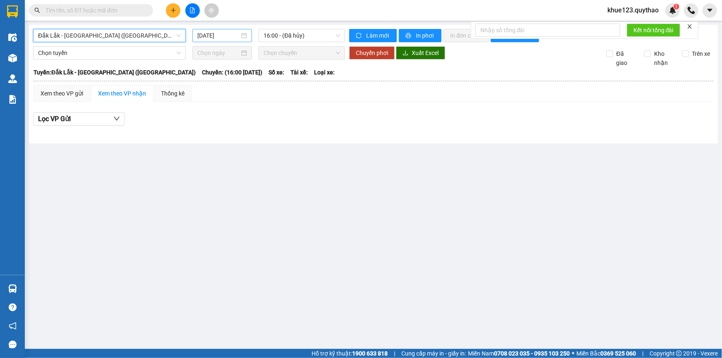
click at [200, 38] on input "[DATE]" at bounding box center [218, 35] width 42 height 9
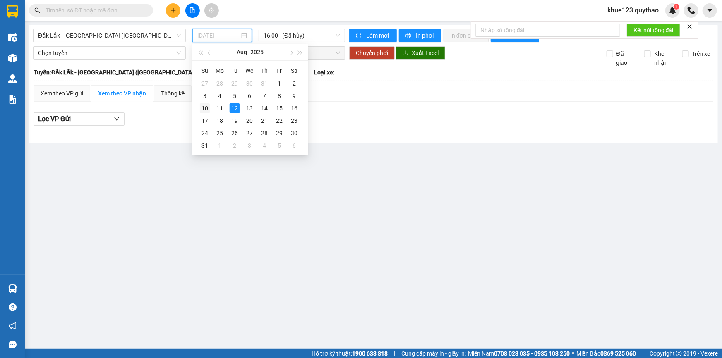
click at [204, 106] on div "10" at bounding box center [205, 108] width 10 height 10
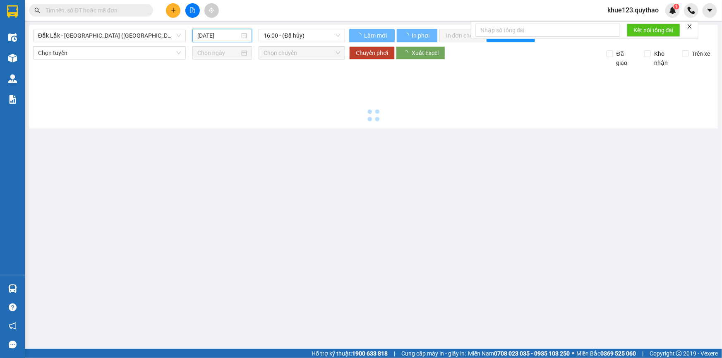
type input "[DATE]"
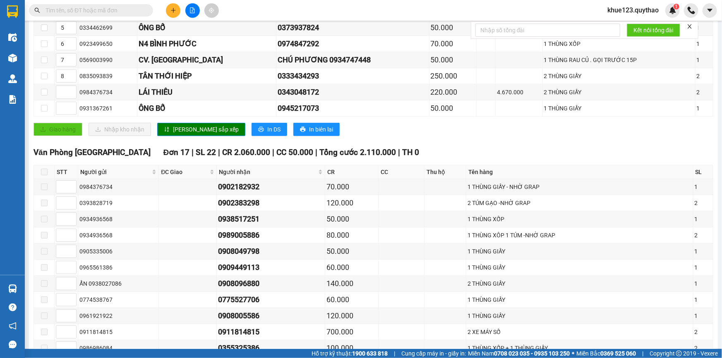
scroll to position [75, 0]
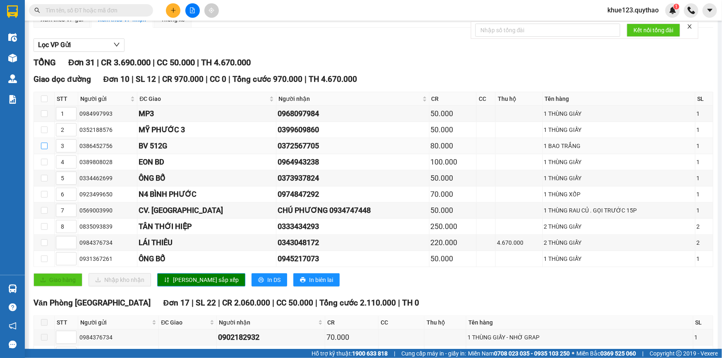
click at [42, 144] on input "checkbox" at bounding box center [44, 146] width 7 height 7
checkbox input "true"
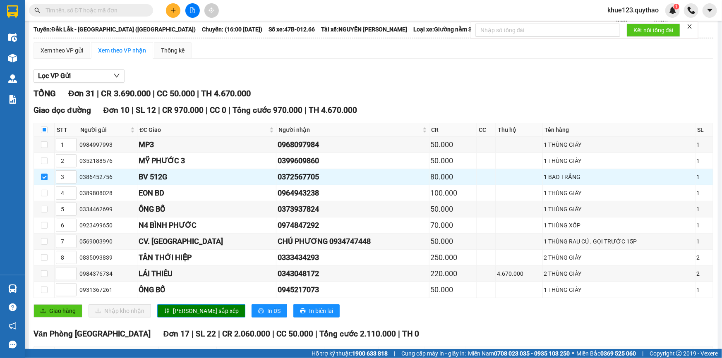
scroll to position [113, 0]
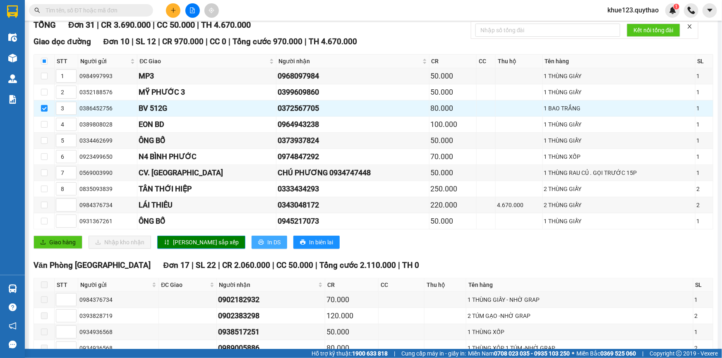
click at [267, 240] on span "In DS" at bounding box center [273, 242] width 13 height 9
click at [309, 239] on span "In biên lai" at bounding box center [321, 242] width 24 height 9
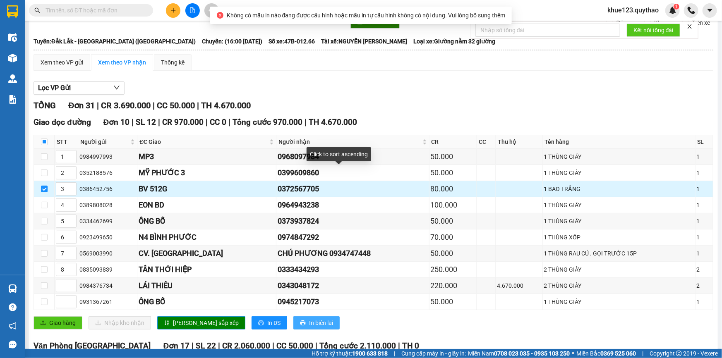
scroll to position [75, 0]
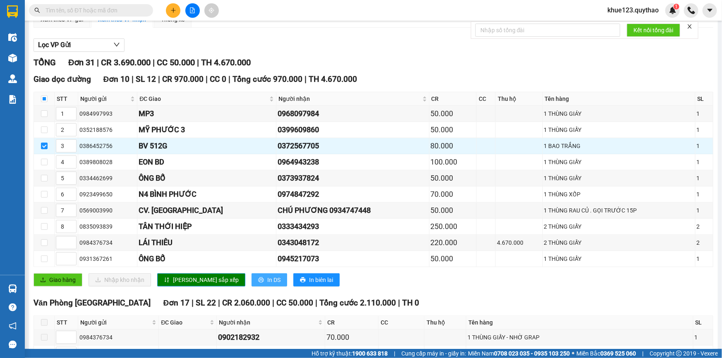
click at [267, 280] on span "In DS" at bounding box center [273, 280] width 13 height 9
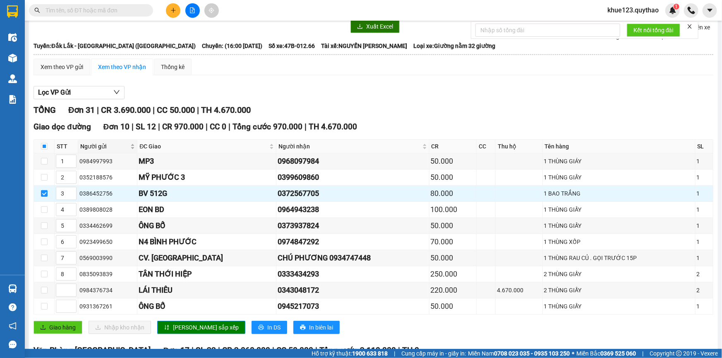
scroll to position [0, 0]
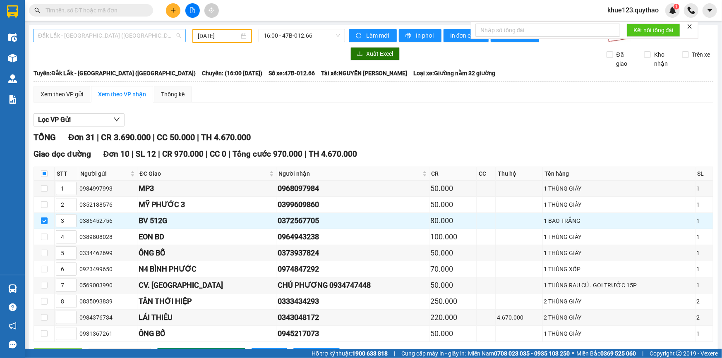
click at [92, 33] on span "Đắk Lắk - [GEOGRAPHIC_DATA] ([GEOGRAPHIC_DATA])" at bounding box center [109, 35] width 143 height 12
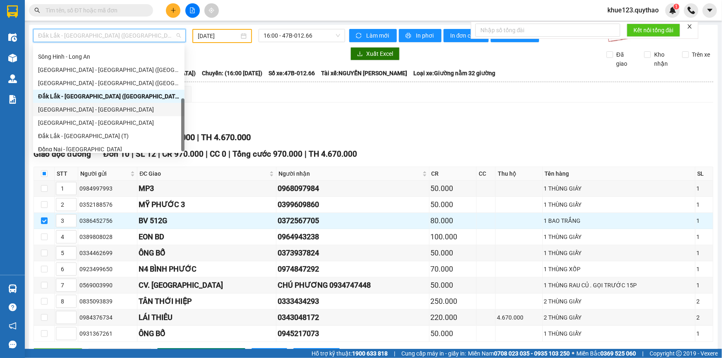
scroll to position [92, 0]
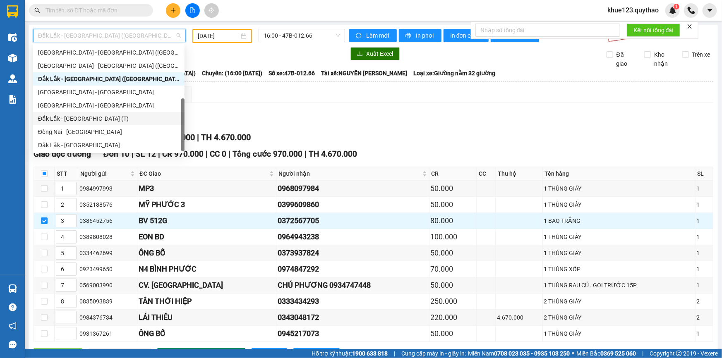
click at [84, 117] on div "Đắk Lắk - [GEOGRAPHIC_DATA] (T)" at bounding box center [109, 118] width 142 height 9
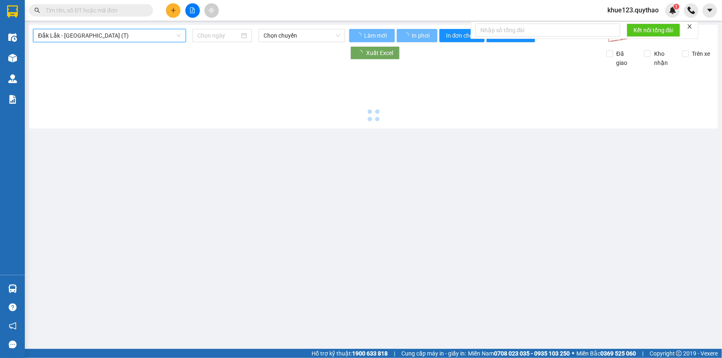
type input "[DATE]"
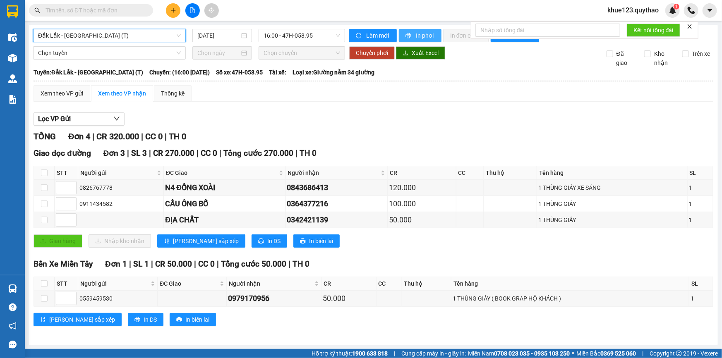
click at [418, 32] on span "In phơi" at bounding box center [425, 35] width 19 height 9
